Goal: Task Accomplishment & Management: Manage account settings

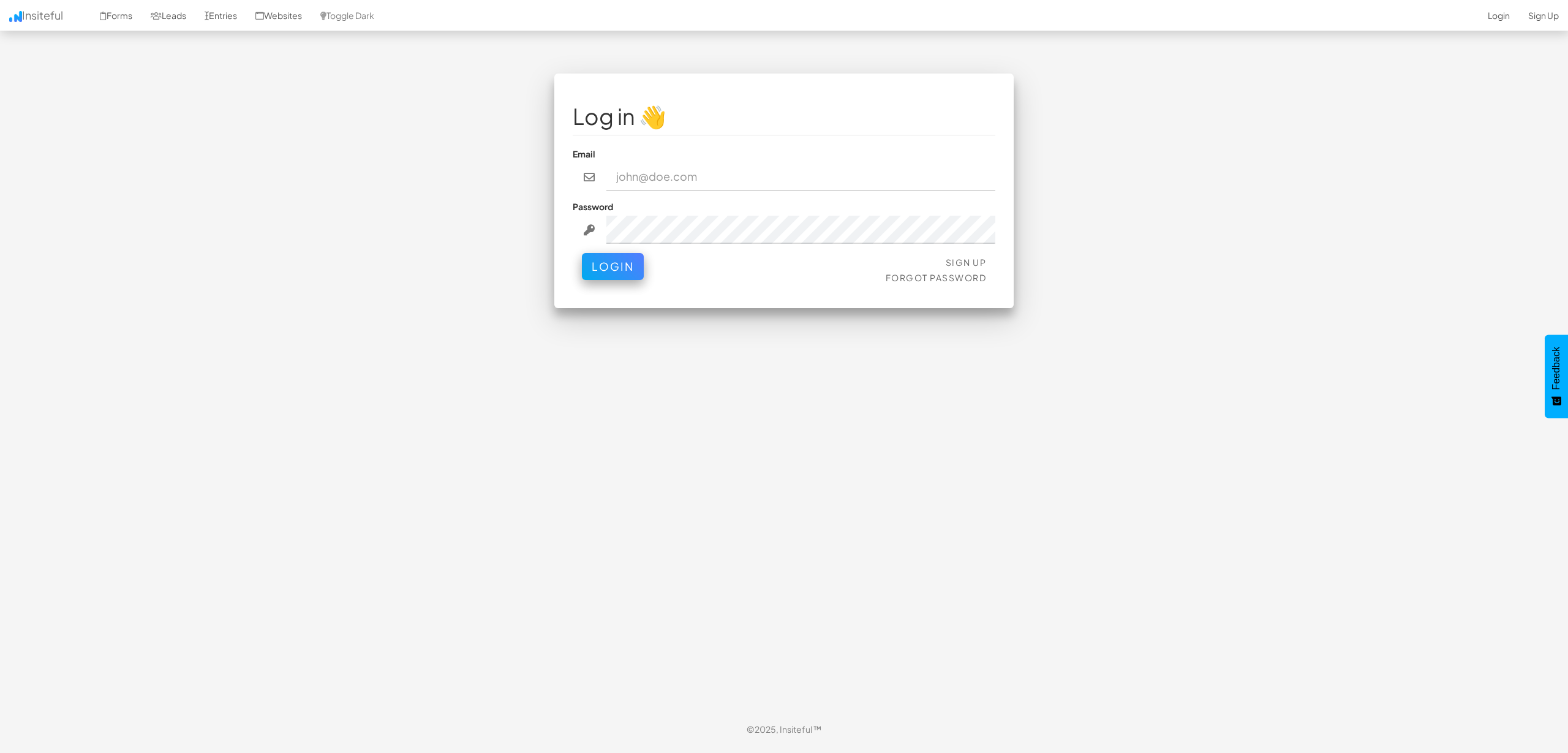
click at [637, 177] on input "email" at bounding box center [800, 177] width 389 height 28
click at [613, 331] on div "Log in 👋 Email Password Sign Up Forgot Password Login < >" at bounding box center [784, 393] width 717 height 640
click at [684, 158] on div "Email" at bounding box center [784, 169] width 422 height 43
click at [688, 184] on input "email" at bounding box center [800, 177] width 389 height 28
paste input "ccooper@approvely.com"
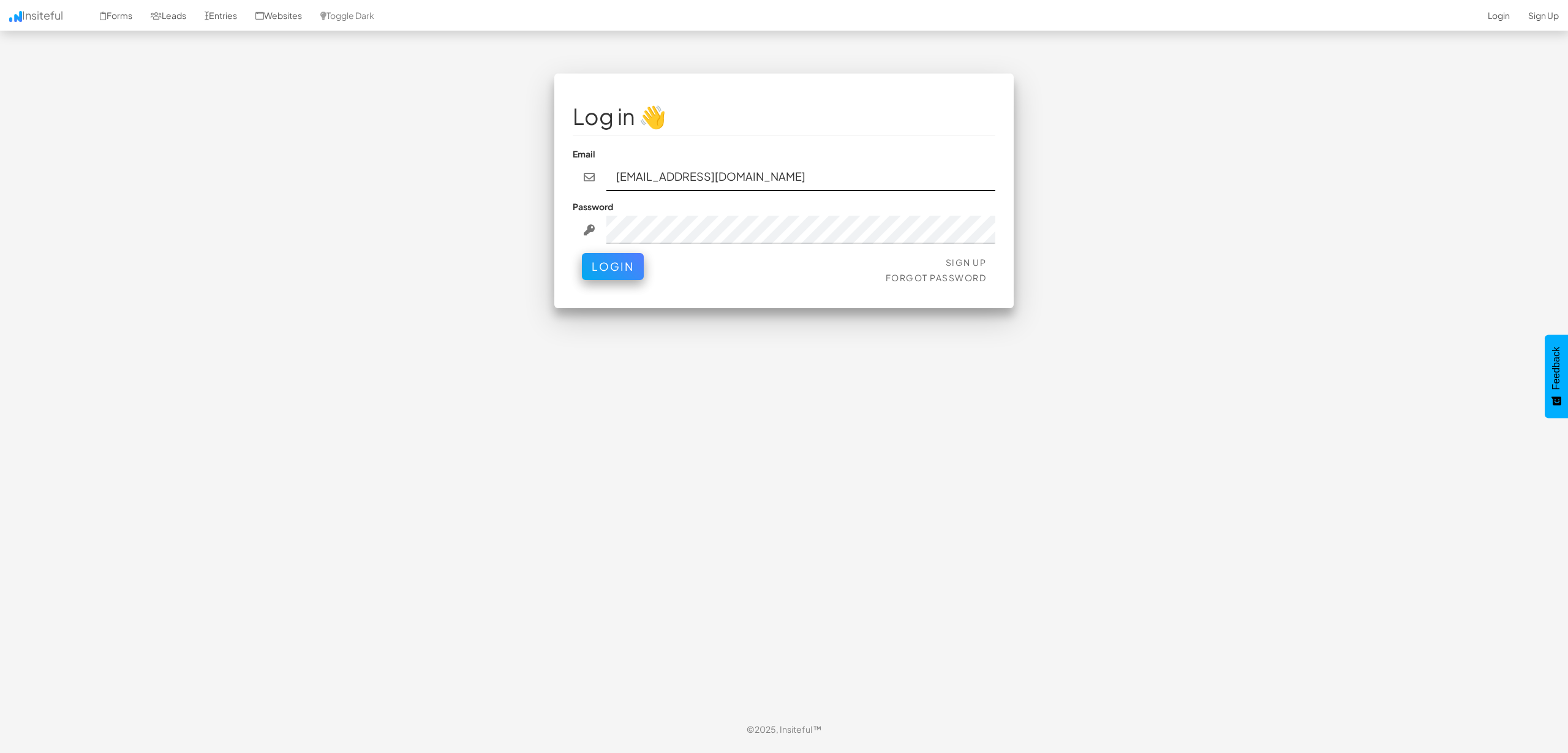
type input "ccooper@approvely.com"
click at [626, 271] on button "Login" at bounding box center [613, 263] width 62 height 27
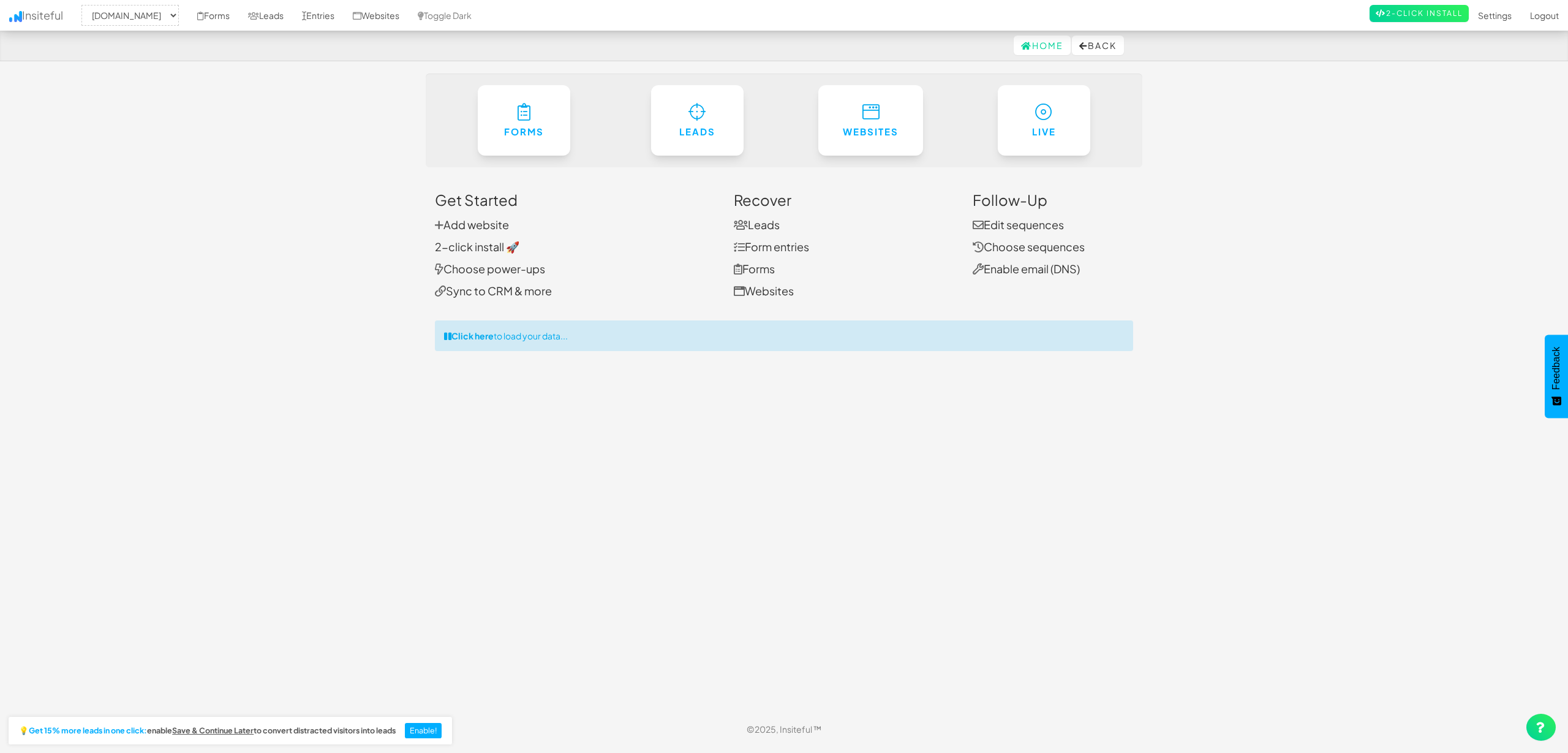
select select "2434"
click at [477, 242] on link "2-click install 🚀" at bounding box center [477, 246] width 84 height 14
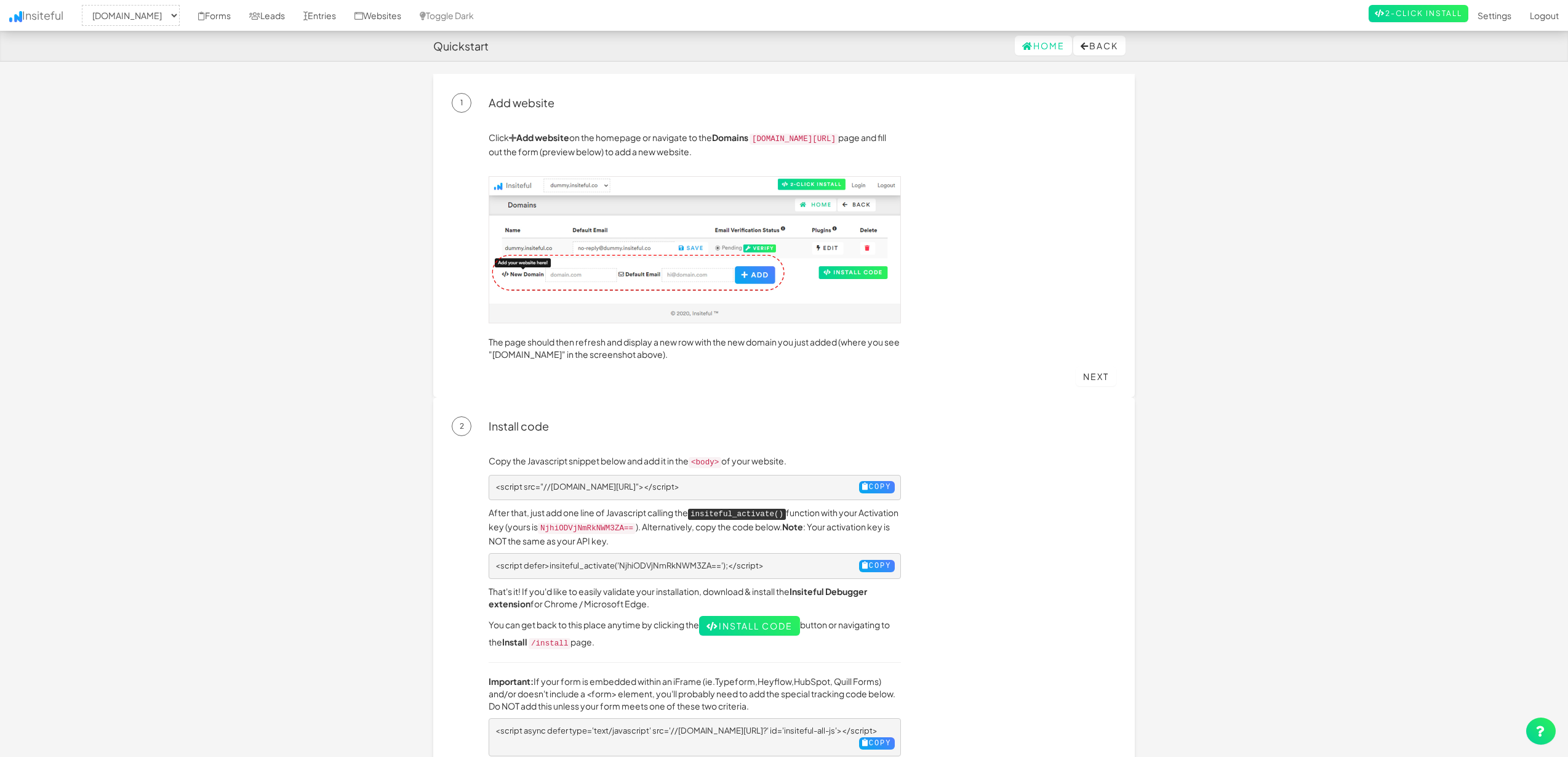
select select "2434"
click at [443, 32] on div "Home Back" at bounding box center [784, 45] width 702 height 30
click at [455, 43] on h4 "Quickstart" at bounding box center [461, 46] width 56 height 12
click at [1096, 48] on button "Back" at bounding box center [1099, 45] width 52 height 19
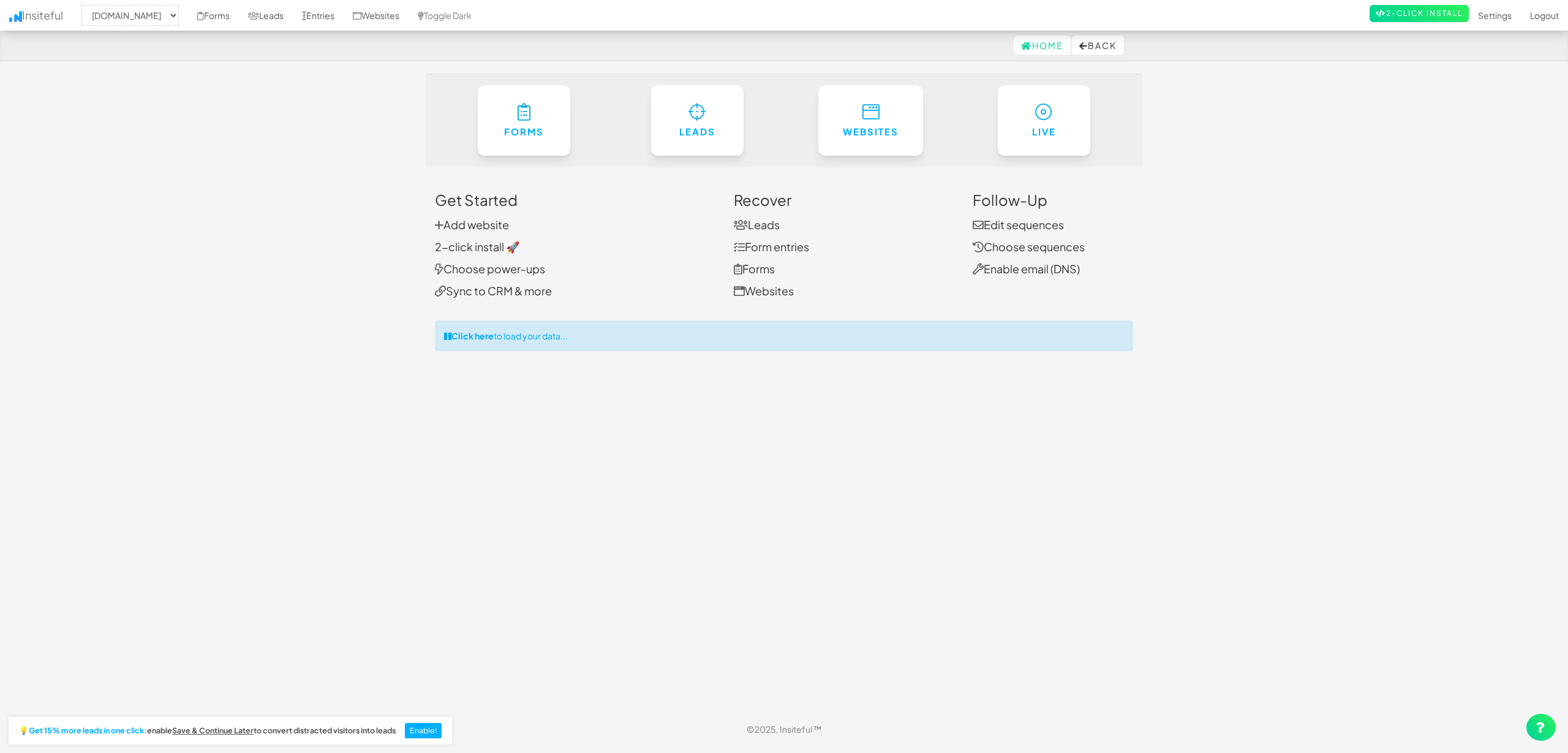
select select "2434"
click at [700, 112] on icon at bounding box center [697, 108] width 18 height 18
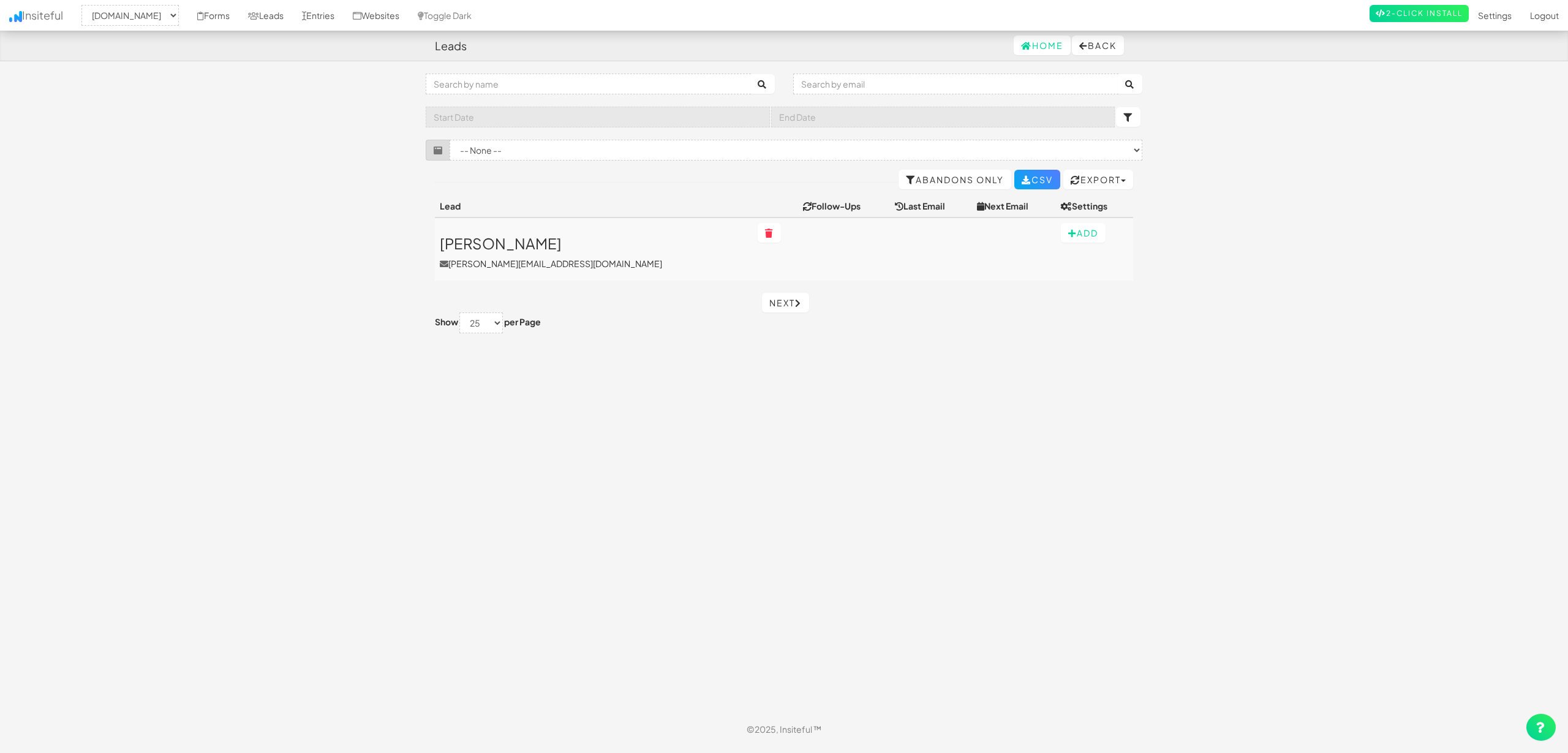
select select "2434"
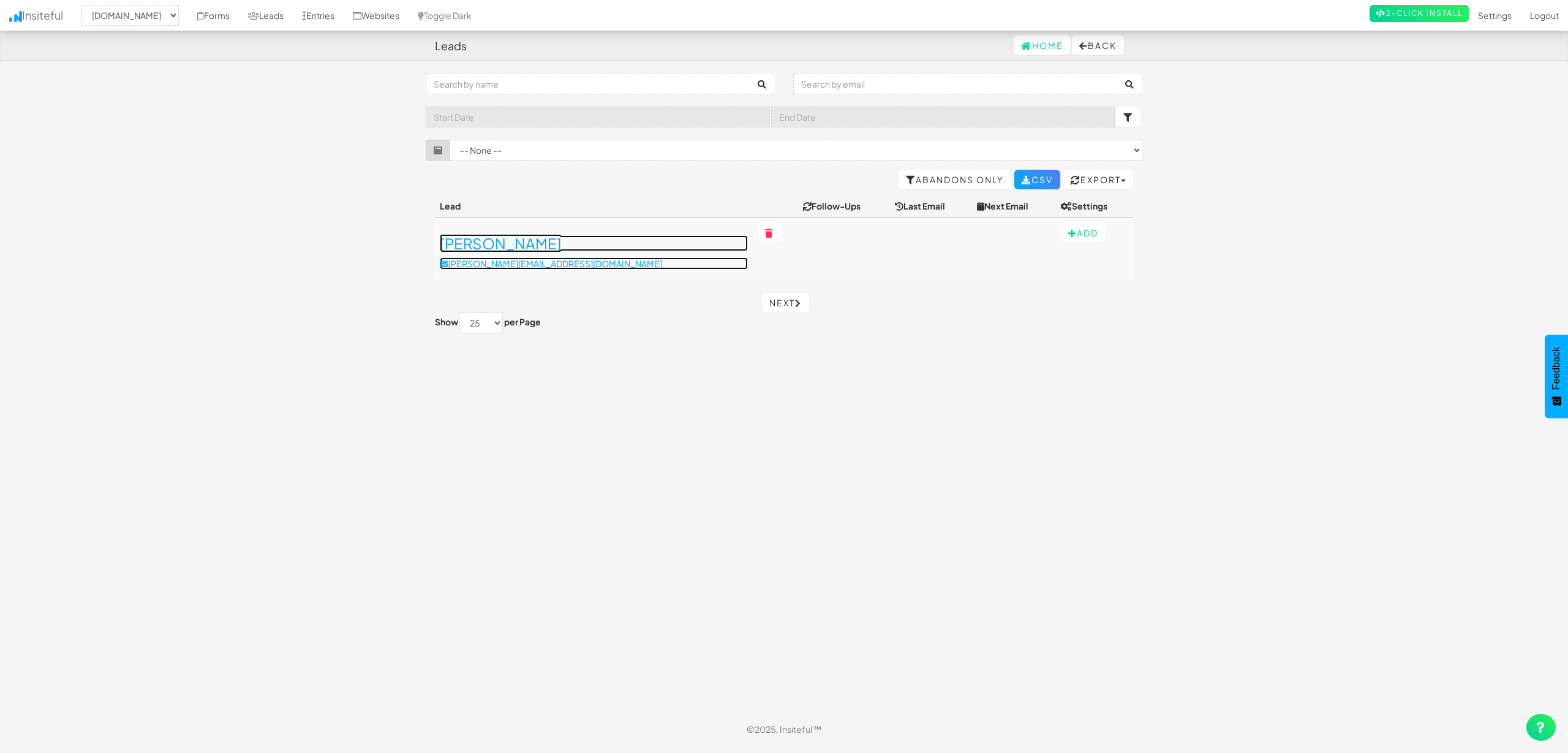
click at [542, 263] on p "[PERSON_NAME][EMAIL_ADDRESS][DOMAIN_NAME]" at bounding box center [594, 263] width 308 height 12
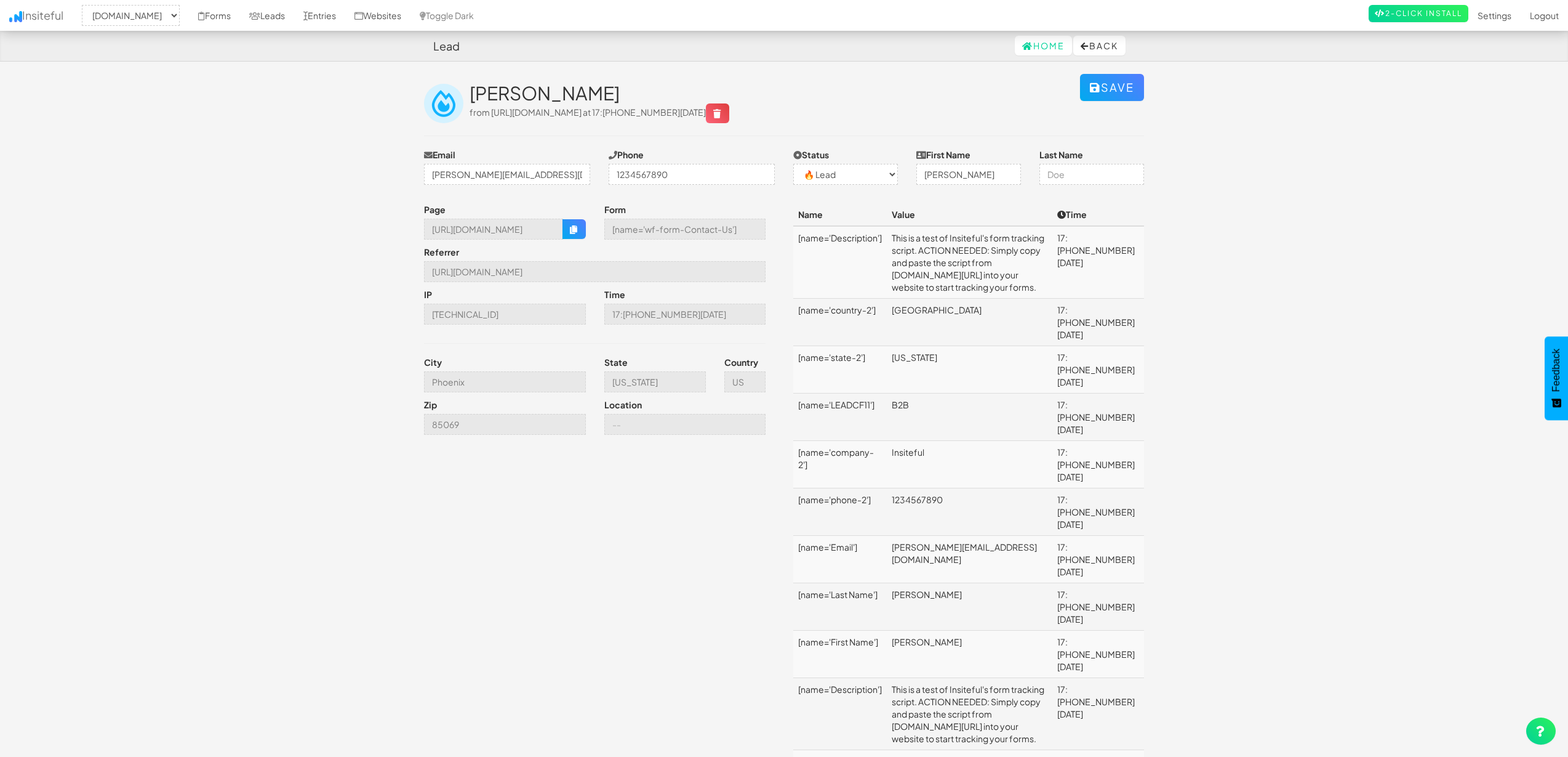
select select "2434"
select select "0"
